Goal: Task Accomplishment & Management: Use online tool/utility

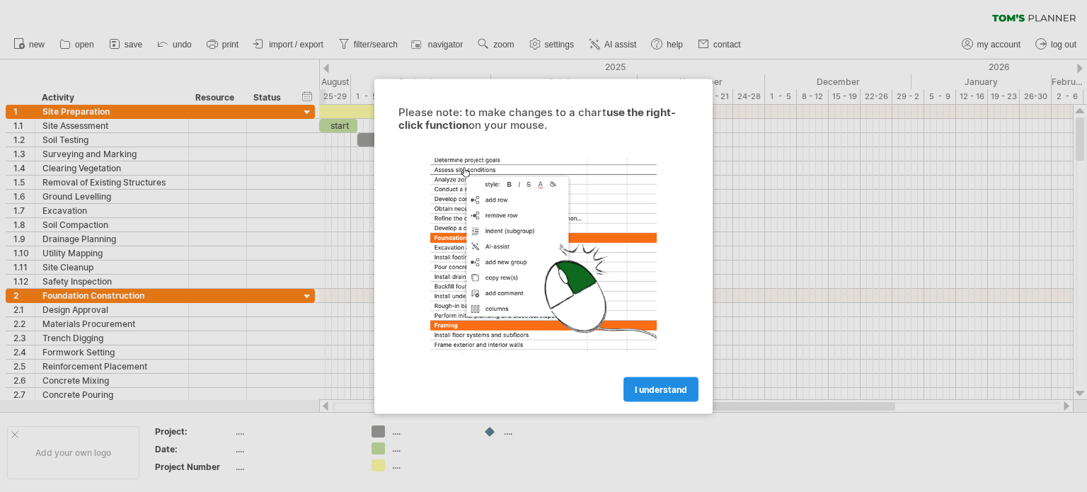
click at [659, 387] on span "I understand" at bounding box center [661, 389] width 52 height 11
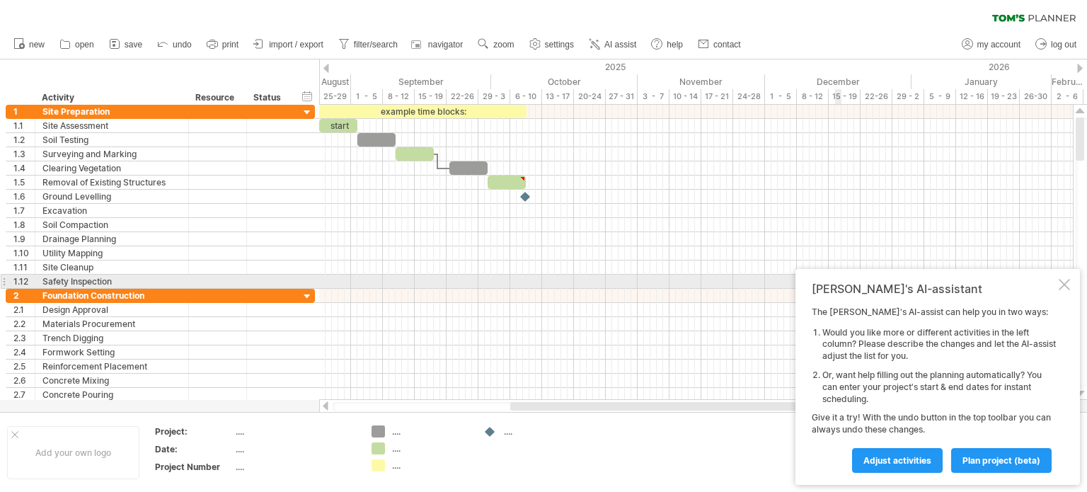
click at [1064, 281] on div at bounding box center [1064, 284] width 11 height 11
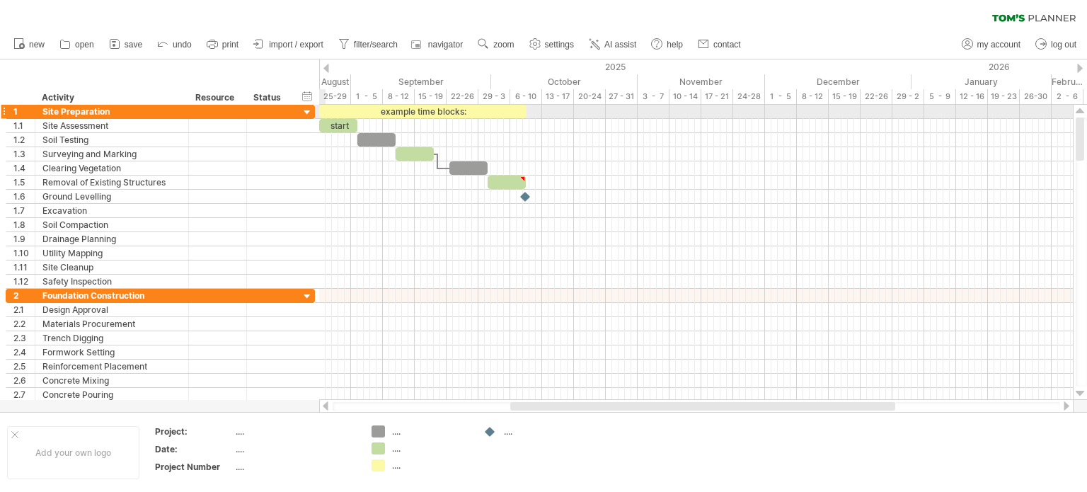
click at [306, 113] on div at bounding box center [307, 112] width 13 height 13
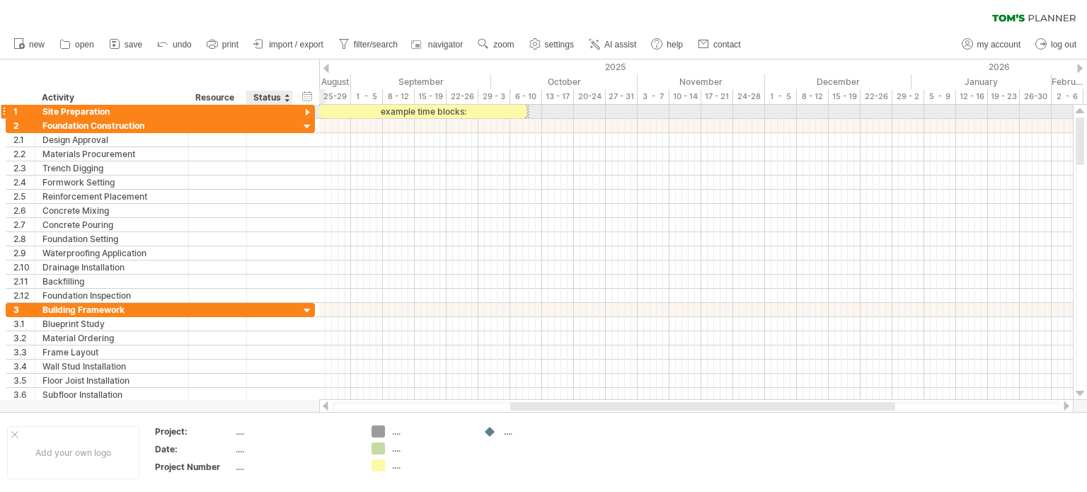
click at [306, 110] on div at bounding box center [307, 112] width 13 height 13
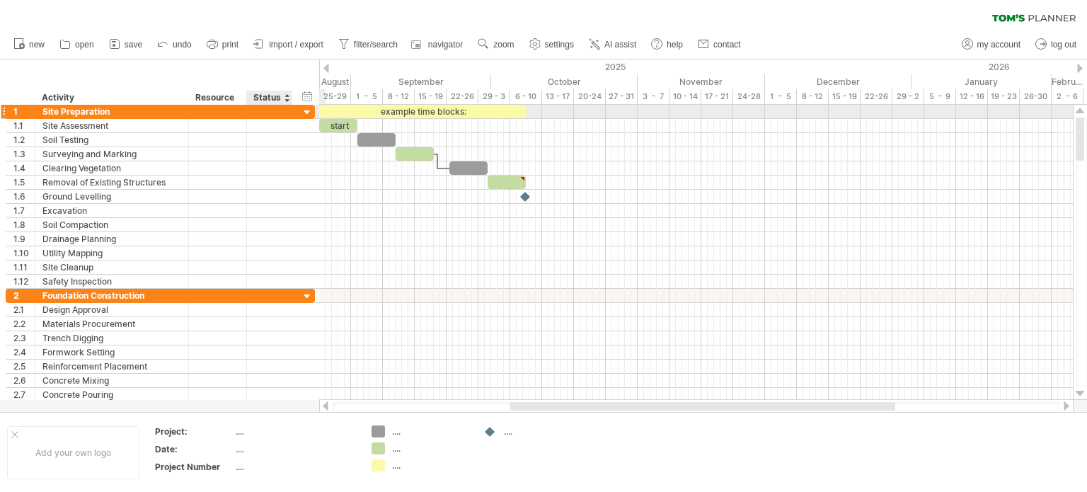
click at [306, 110] on div at bounding box center [307, 112] width 13 height 13
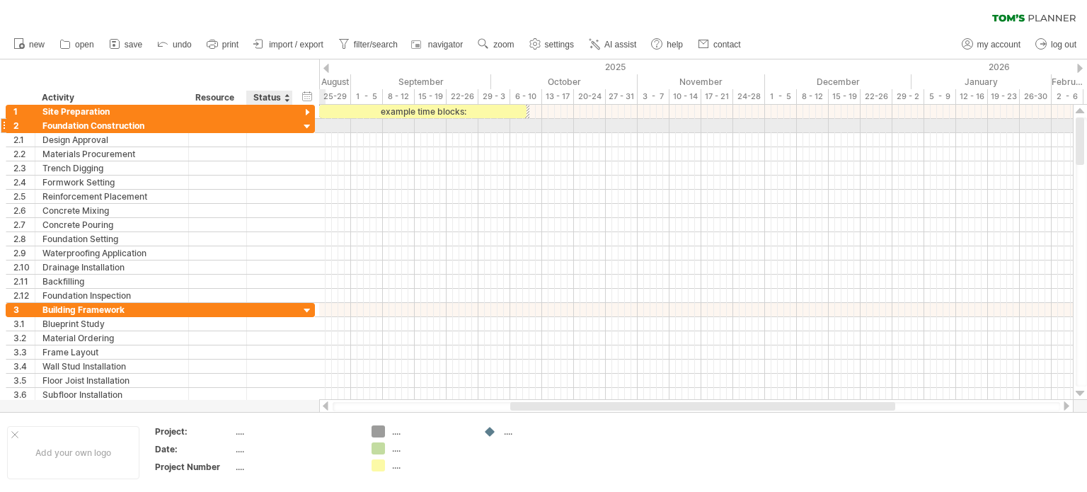
click at [307, 131] on div at bounding box center [307, 126] width 13 height 13
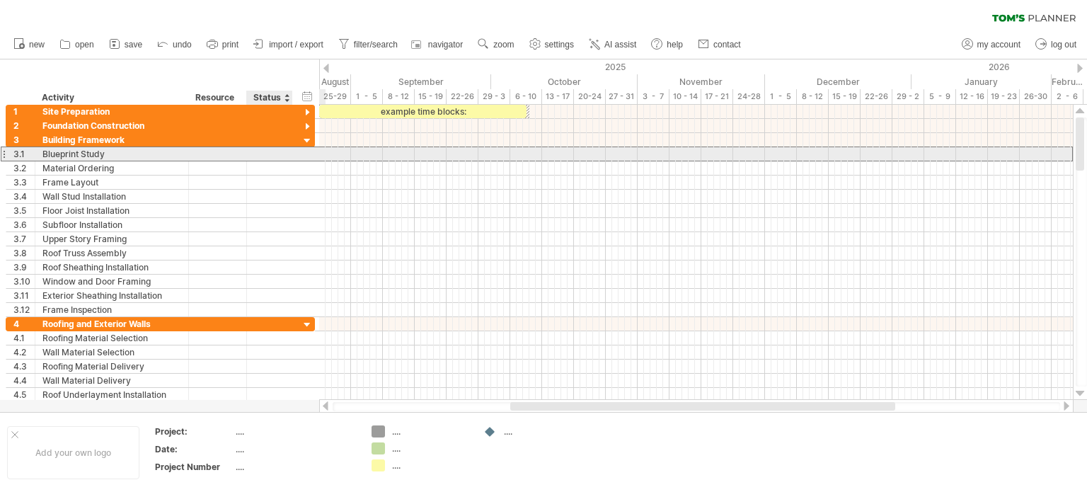
click at [306, 148] on div "**********" at bounding box center [160, 153] width 309 height 15
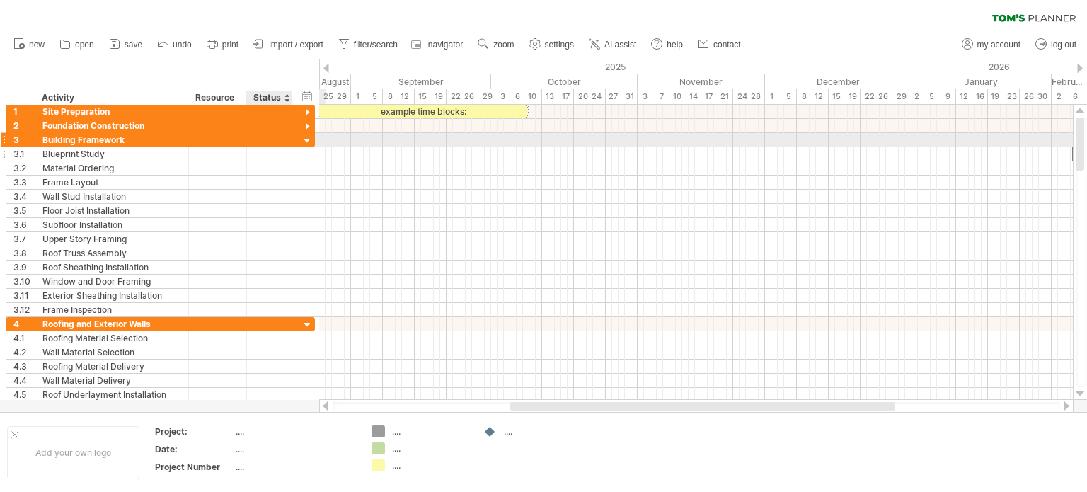
click at [302, 141] on div at bounding box center [307, 140] width 13 height 13
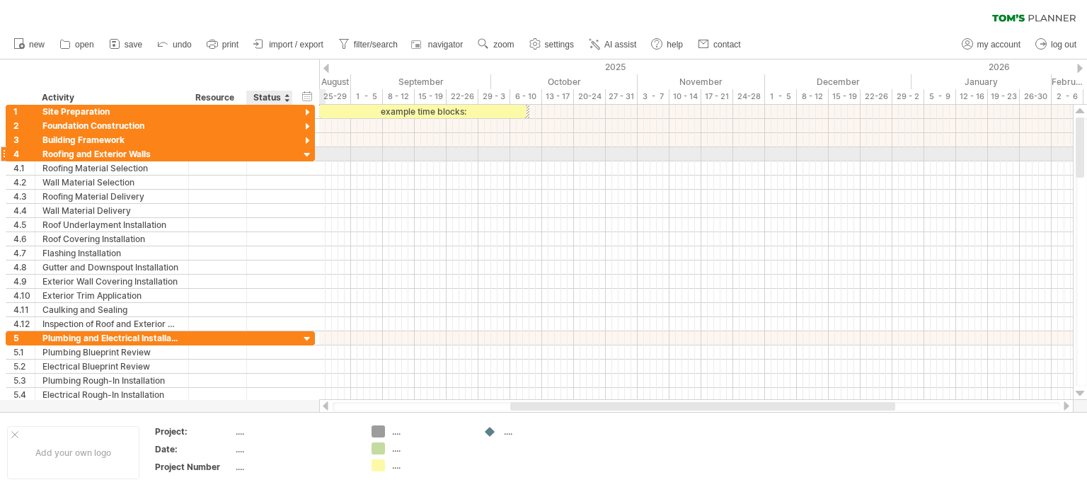
click at [301, 154] on div at bounding box center [307, 155] width 13 height 13
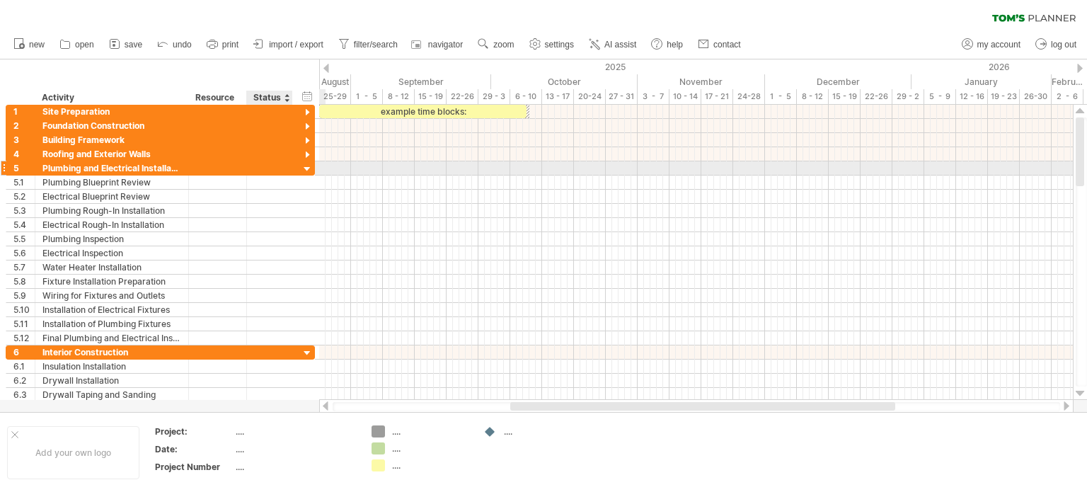
click at [303, 169] on div at bounding box center [307, 169] width 13 height 13
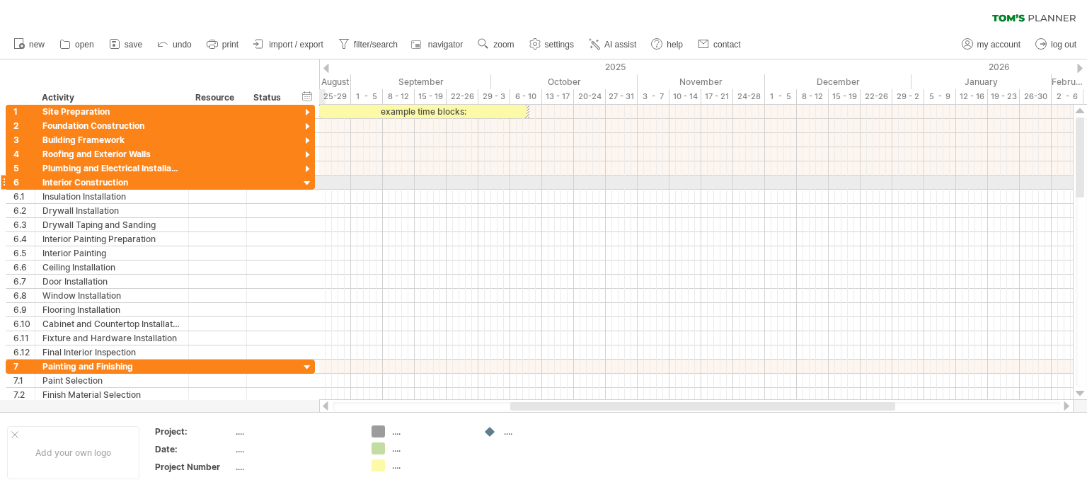
click at [304, 185] on div at bounding box center [307, 183] width 13 height 13
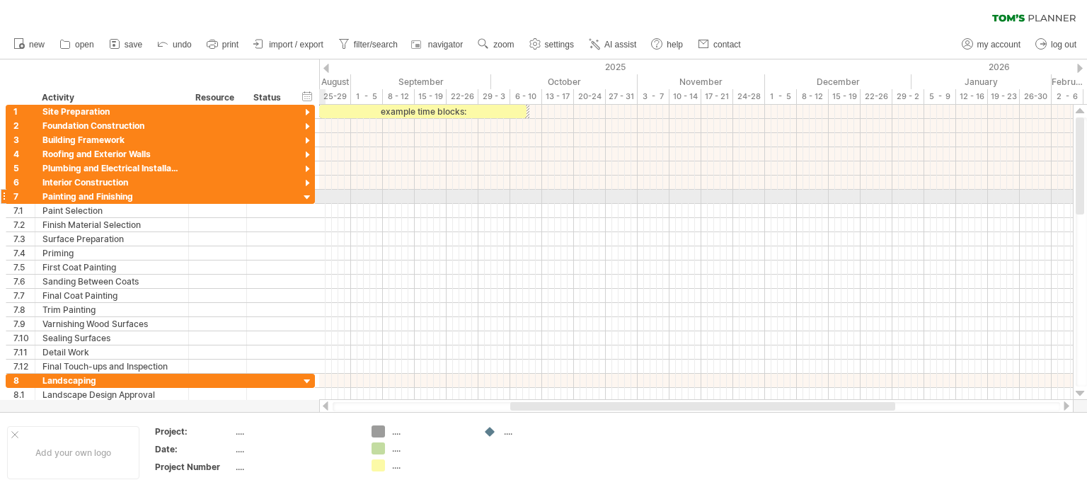
click at [308, 197] on div at bounding box center [307, 197] width 13 height 13
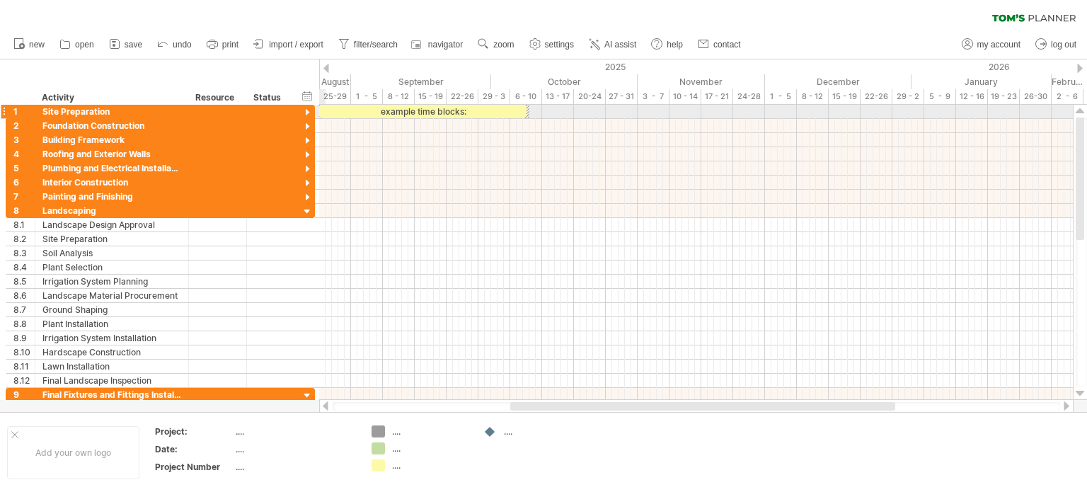
click at [305, 115] on div at bounding box center [307, 112] width 13 height 13
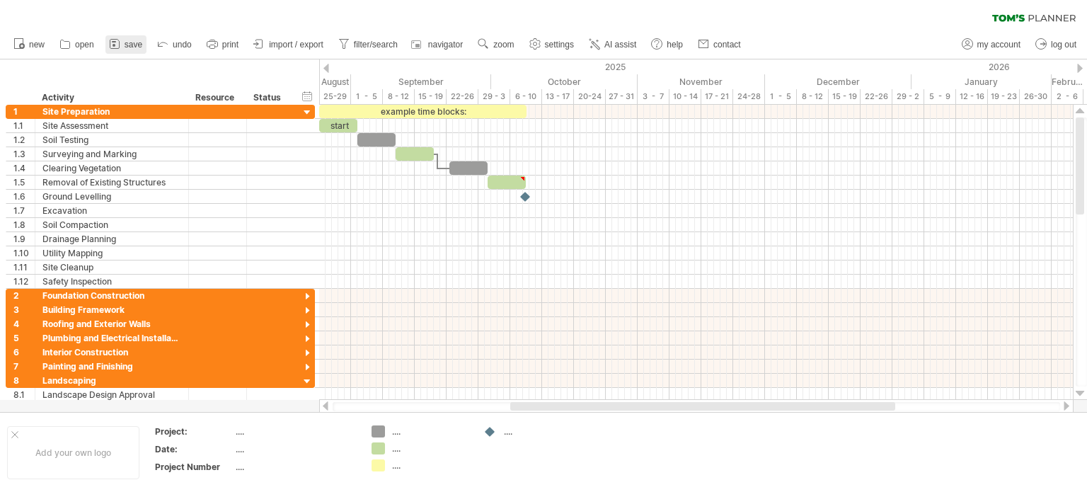
click at [133, 43] on span "save" at bounding box center [134, 45] width 18 height 10
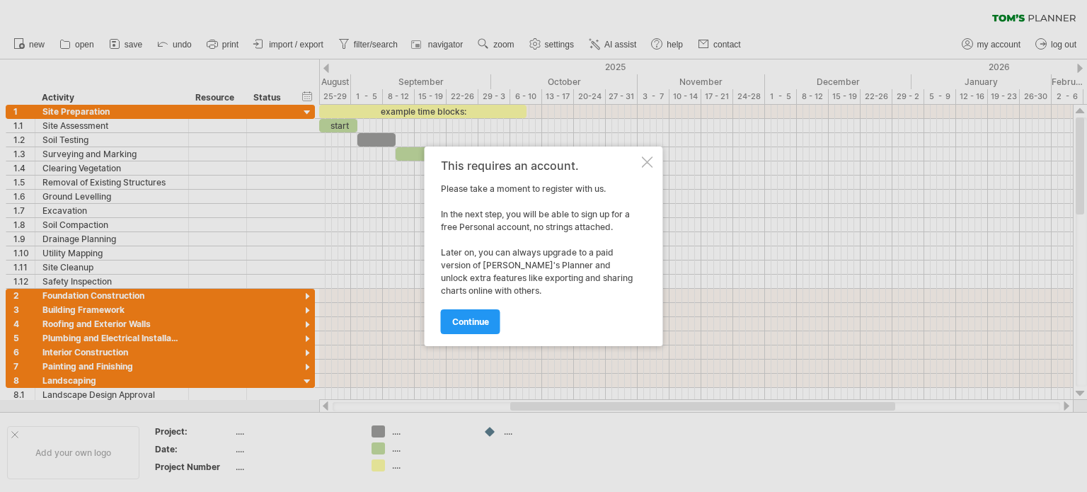
click at [645, 161] on div at bounding box center [647, 161] width 11 height 11
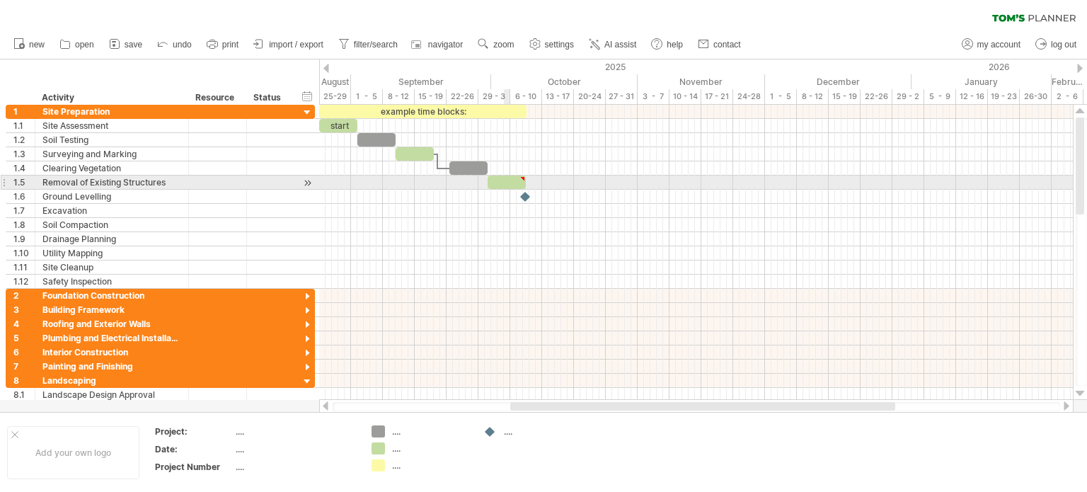
click at [509, 182] on div at bounding box center [507, 181] width 38 height 13
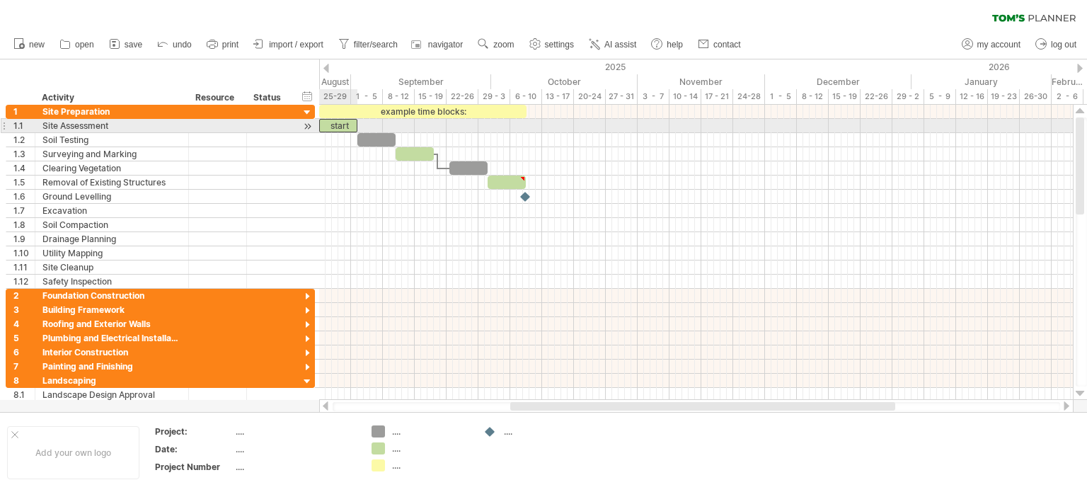
click at [340, 127] on div "start" at bounding box center [338, 125] width 38 height 13
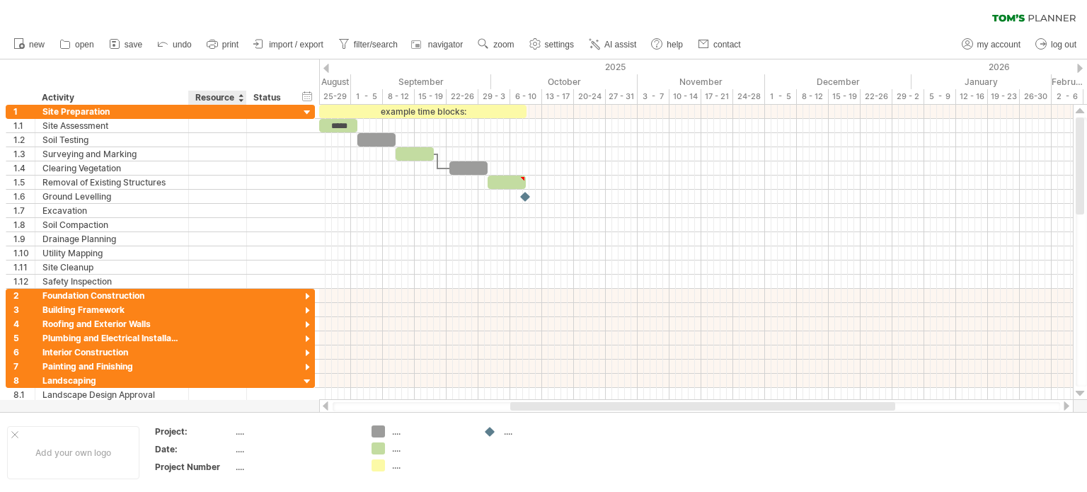
click at [238, 102] on div at bounding box center [241, 98] width 6 height 14
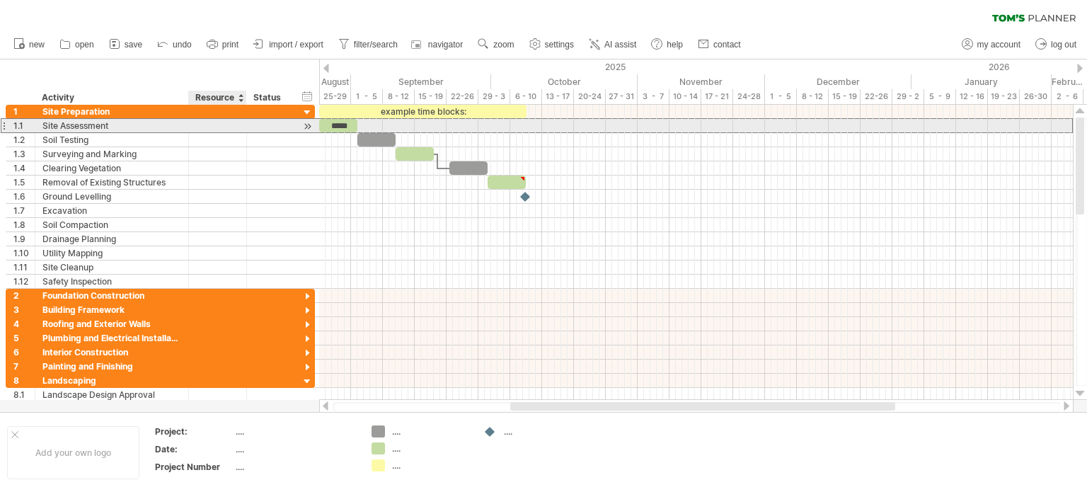
click at [215, 121] on div at bounding box center [217, 125] width 43 height 13
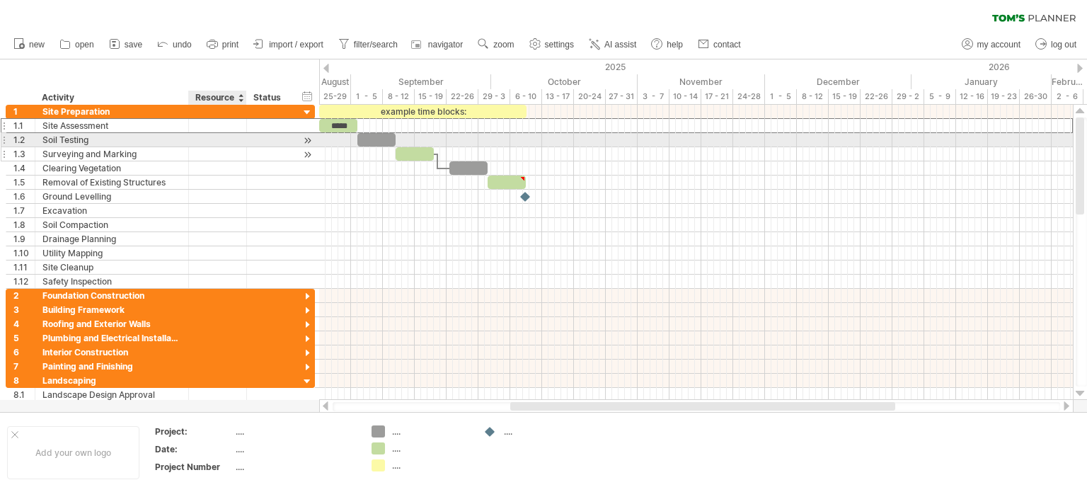
click at [217, 147] on div at bounding box center [217, 153] width 43 height 13
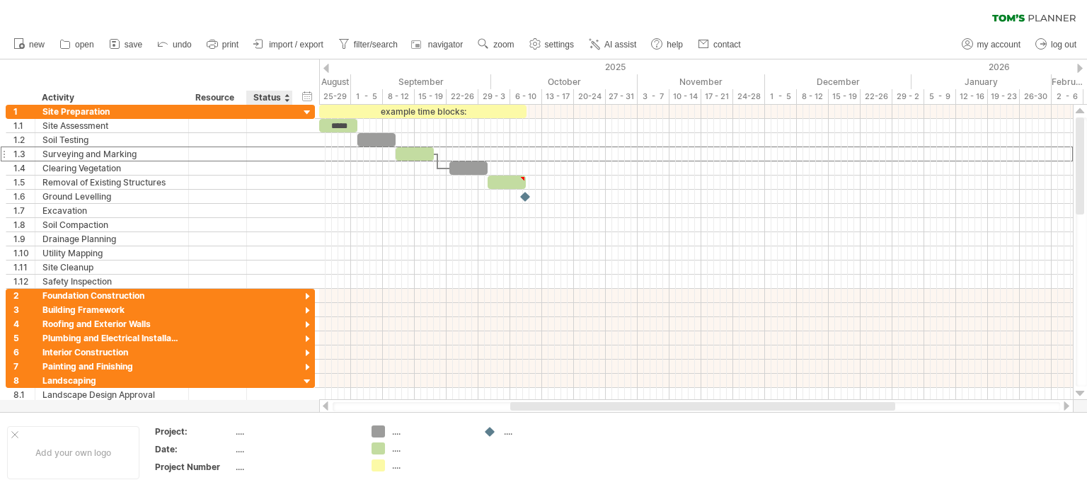
click at [280, 93] on div "Status" at bounding box center [268, 98] width 31 height 14
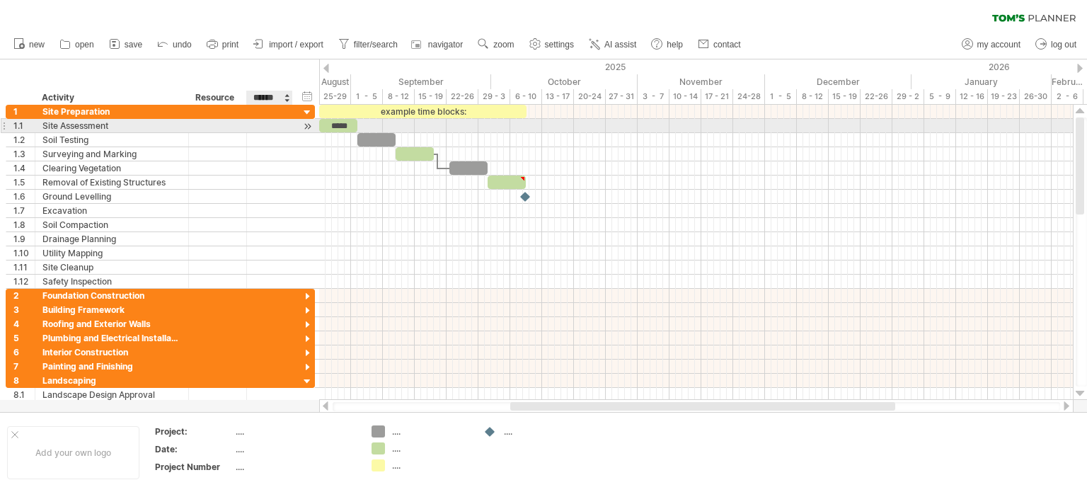
click at [306, 131] on div at bounding box center [307, 126] width 13 height 15
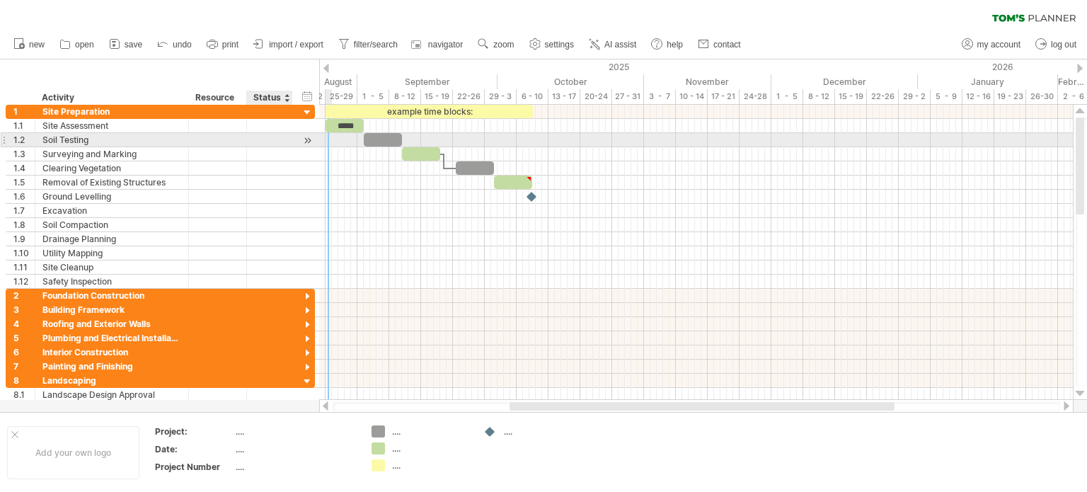
click at [301, 141] on div at bounding box center [307, 140] width 13 height 15
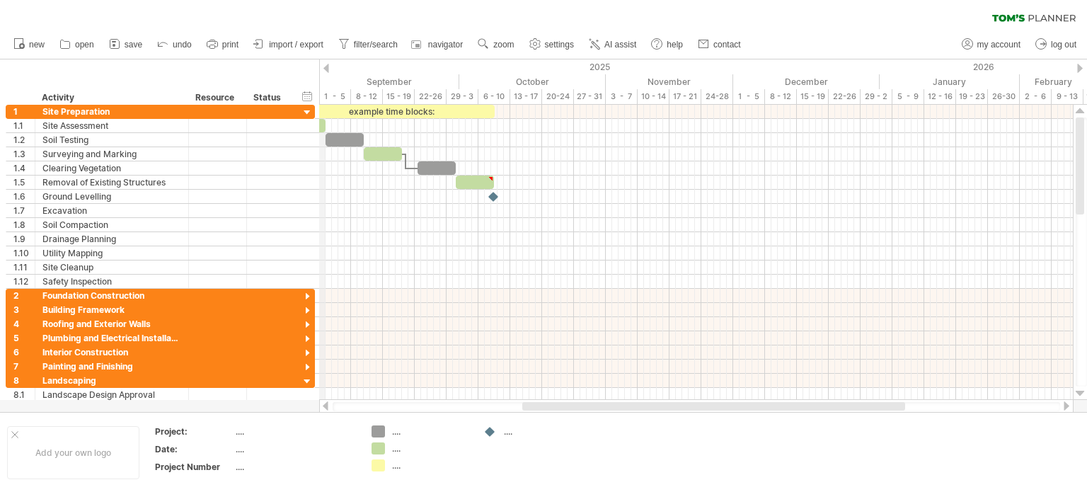
click at [321, 76] on div "September" at bounding box center [389, 81] width 140 height 15
click at [327, 66] on div at bounding box center [326, 68] width 6 height 9
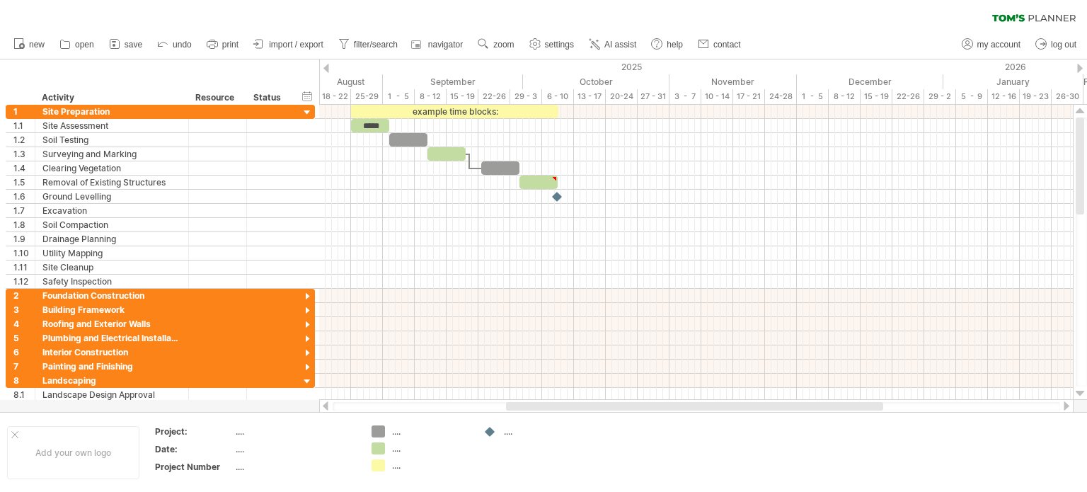
click at [327, 66] on div at bounding box center [326, 68] width 6 height 9
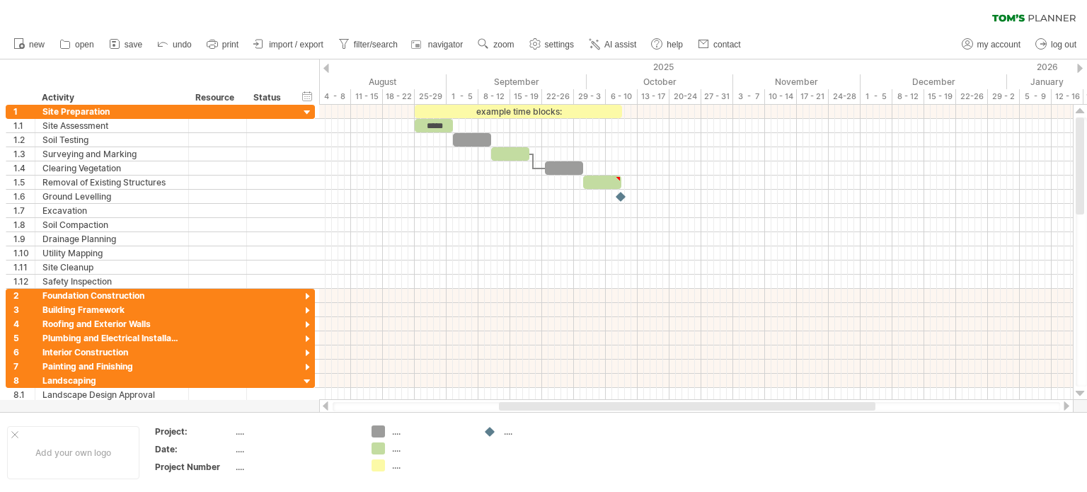
click at [327, 66] on div at bounding box center [326, 68] width 6 height 9
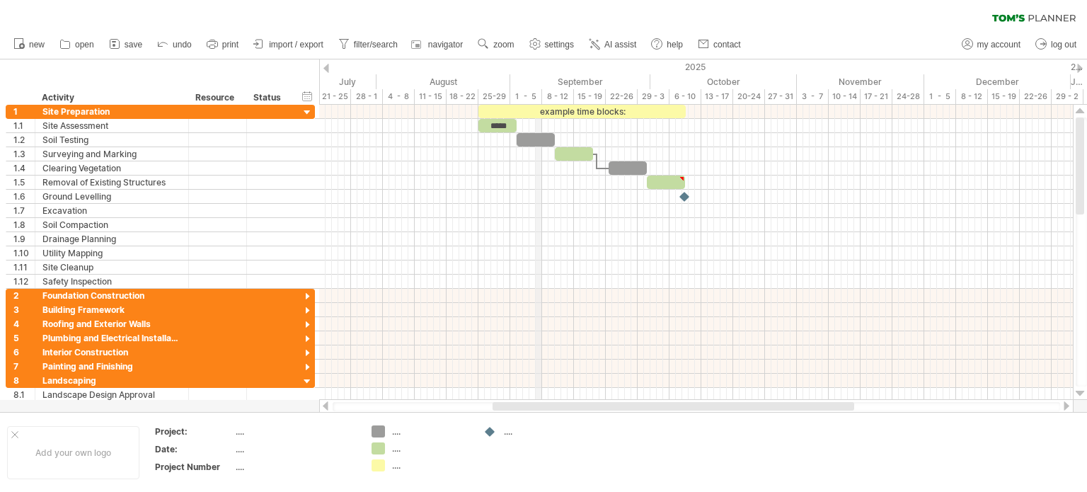
click at [541, 98] on div "1 - 5" at bounding box center [526, 96] width 32 height 15
click at [535, 96] on div "1 - 5" at bounding box center [526, 96] width 32 height 15
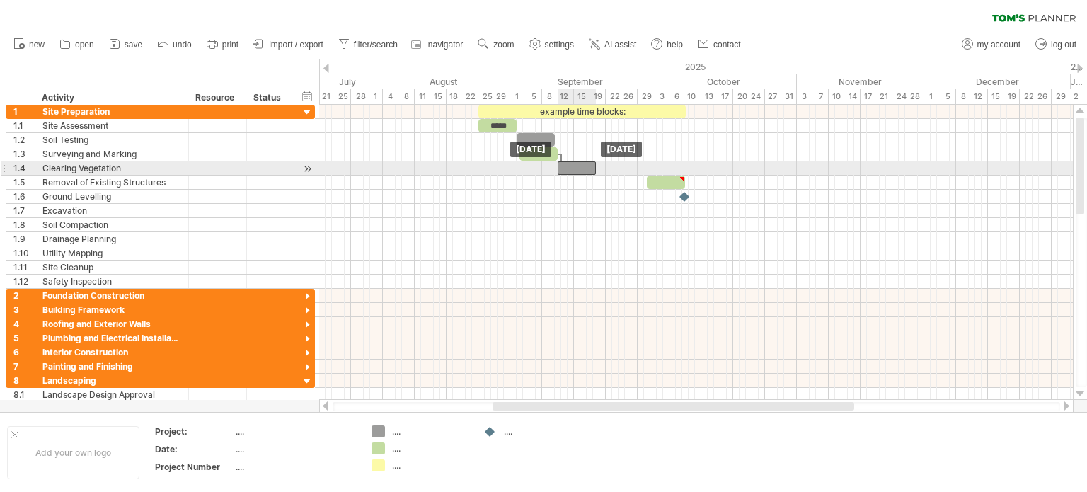
drag, startPoint x: 618, startPoint y: 166, endPoint x: 561, endPoint y: 173, distance: 57.7
click at [561, 173] on div at bounding box center [577, 167] width 38 height 13
drag, startPoint x: 562, startPoint y: 167, endPoint x: 655, endPoint y: 163, distance: 92.8
click at [655, 163] on div at bounding box center [637, 167] width 38 height 13
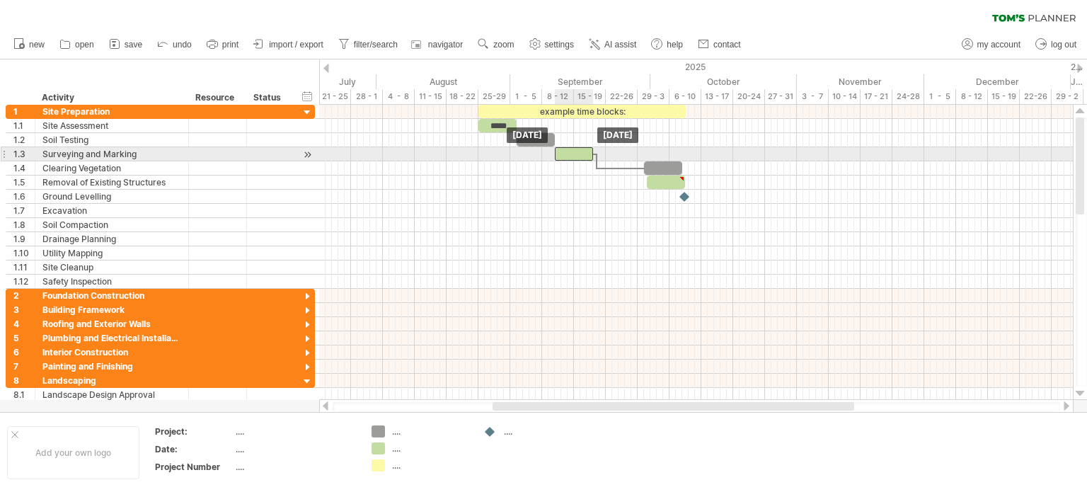
drag, startPoint x: 521, startPoint y: 153, endPoint x: 563, endPoint y: 156, distance: 41.8
click at [563, 156] on div at bounding box center [574, 153] width 38 height 13
click at [568, 158] on div at bounding box center [587, 153] width 38 height 13
